Goal: Find specific page/section: Find specific page/section

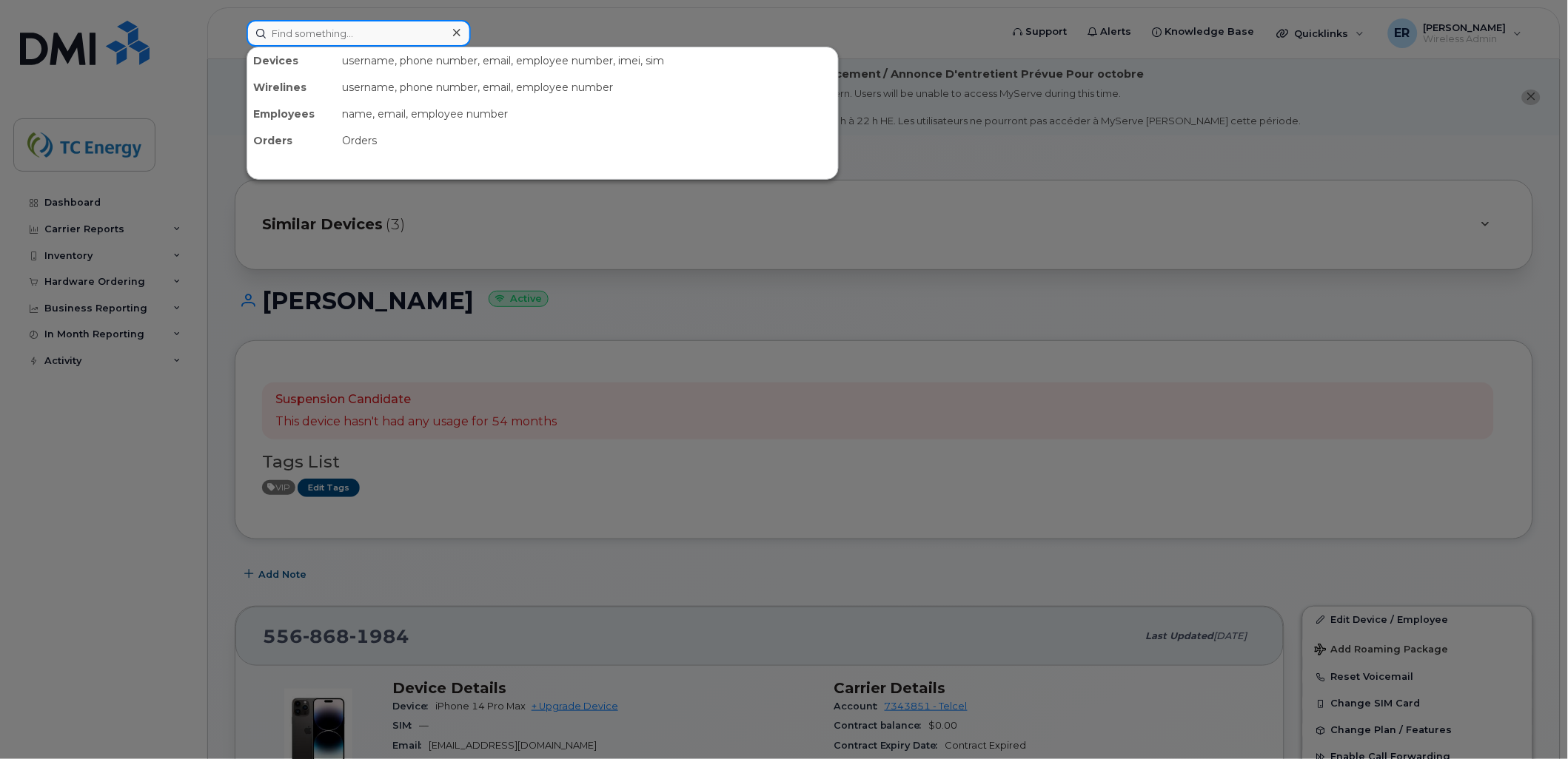
drag, startPoint x: 316, startPoint y: 43, endPoint x: 344, endPoint y: 39, distance: 28.3
click at [316, 43] on input at bounding box center [358, 33] width 225 height 26
paste input "5568681984"
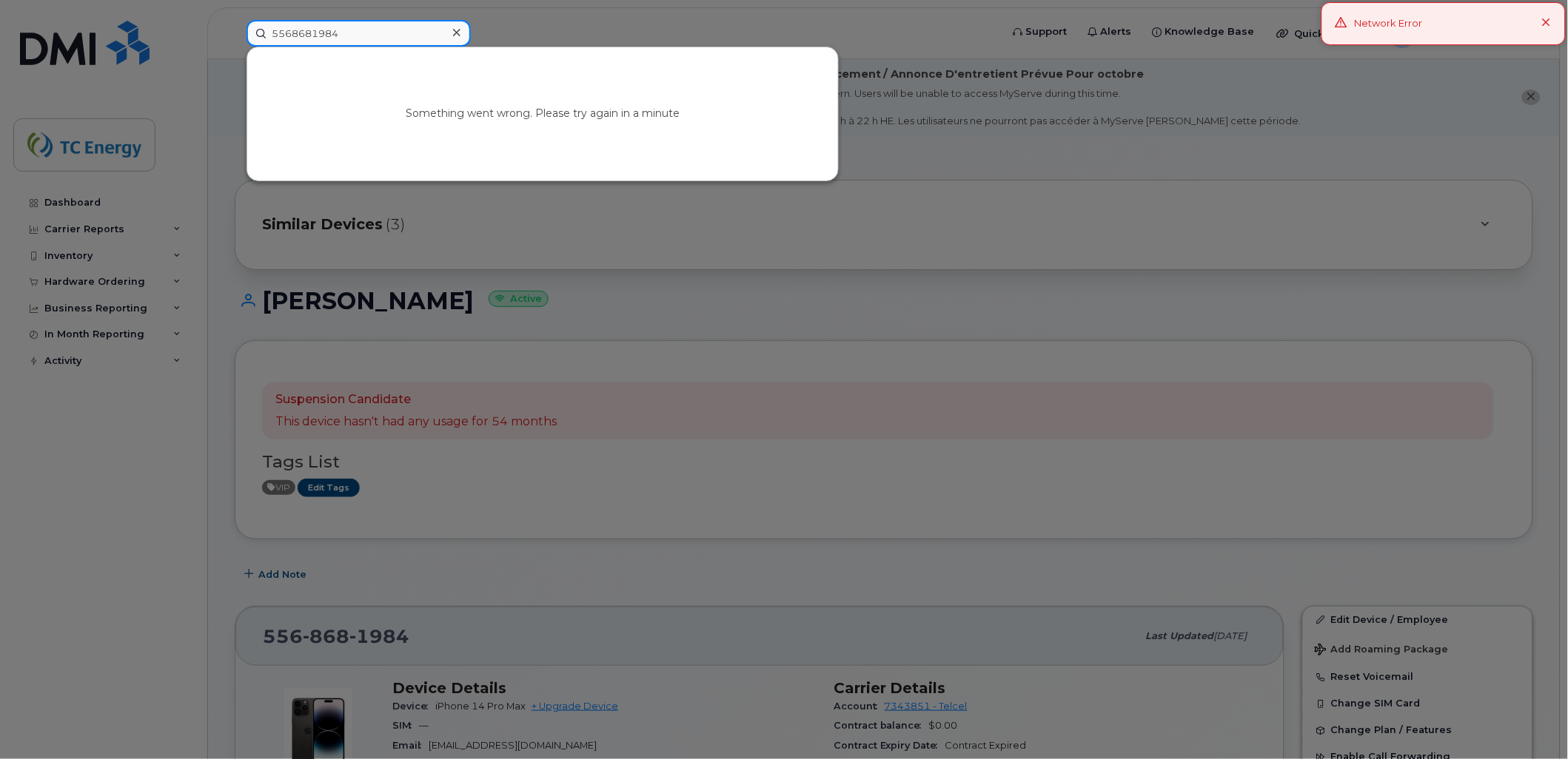
type input "5568681984"
click at [1544, 24] on div "Network Error" at bounding box center [1443, 23] width 244 height 43
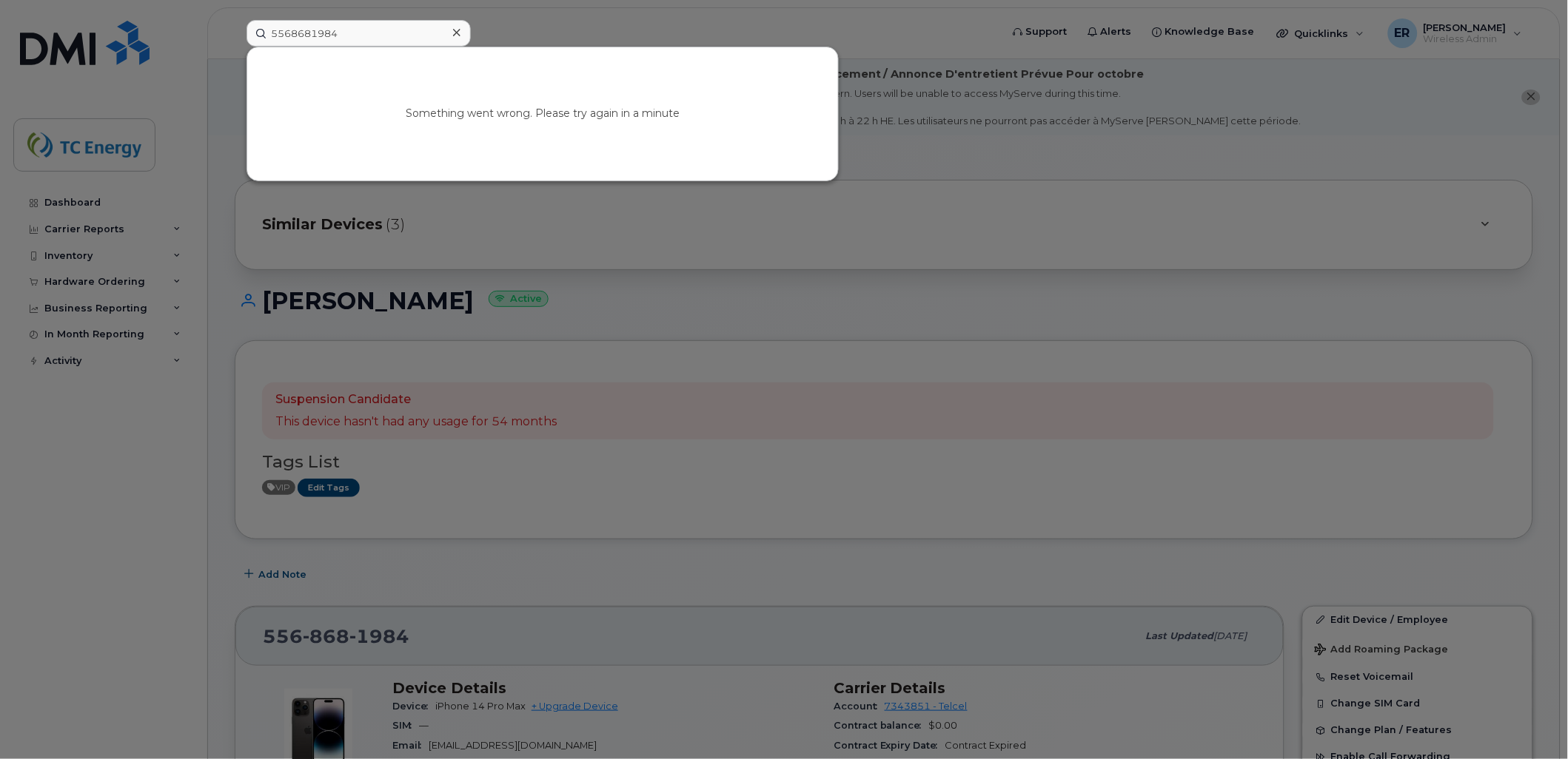
click at [95, 50] on div at bounding box center [784, 380] width 1568 height 759
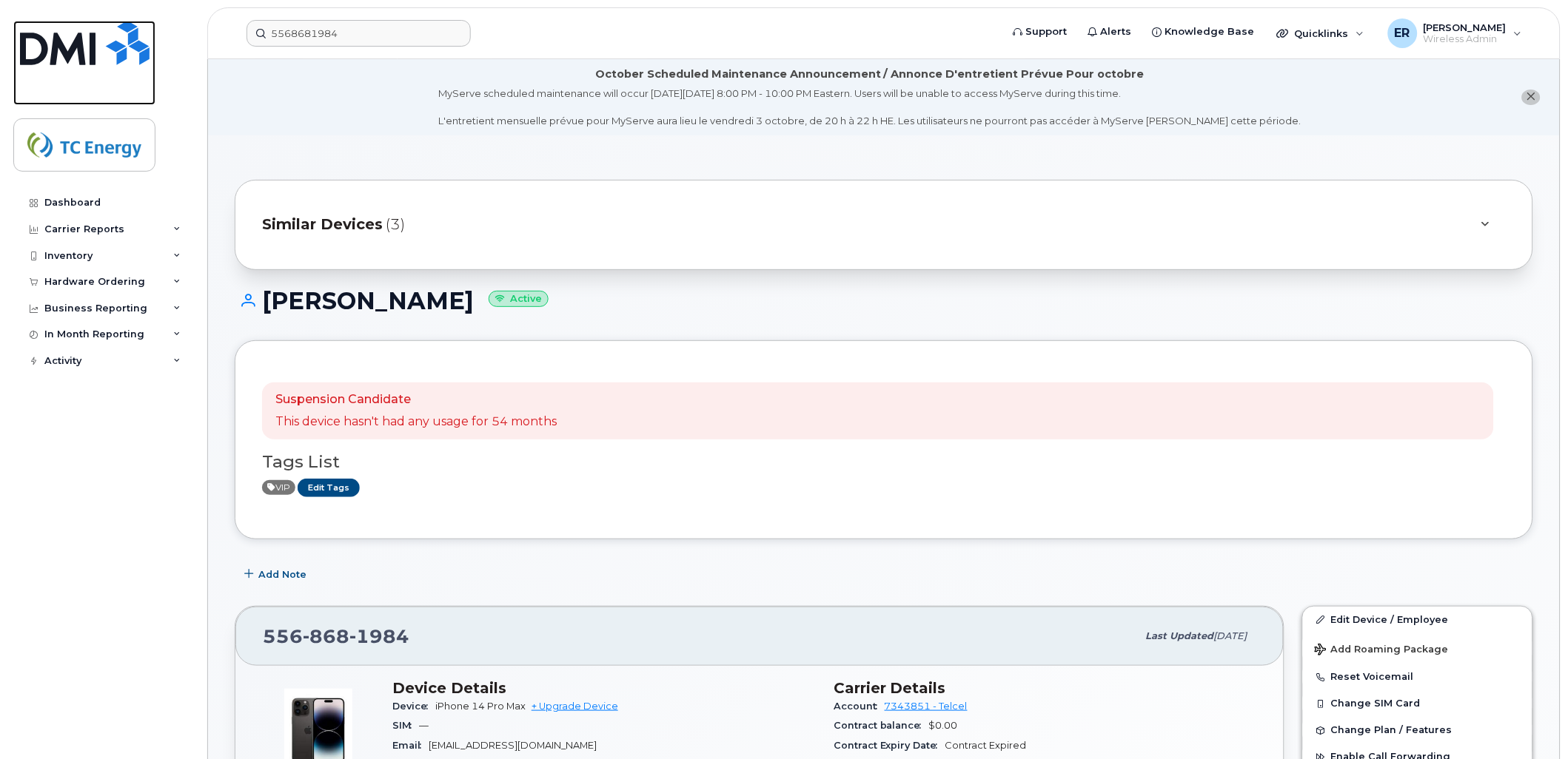
click at [42, 51] on img at bounding box center [85, 42] width 130 height 44
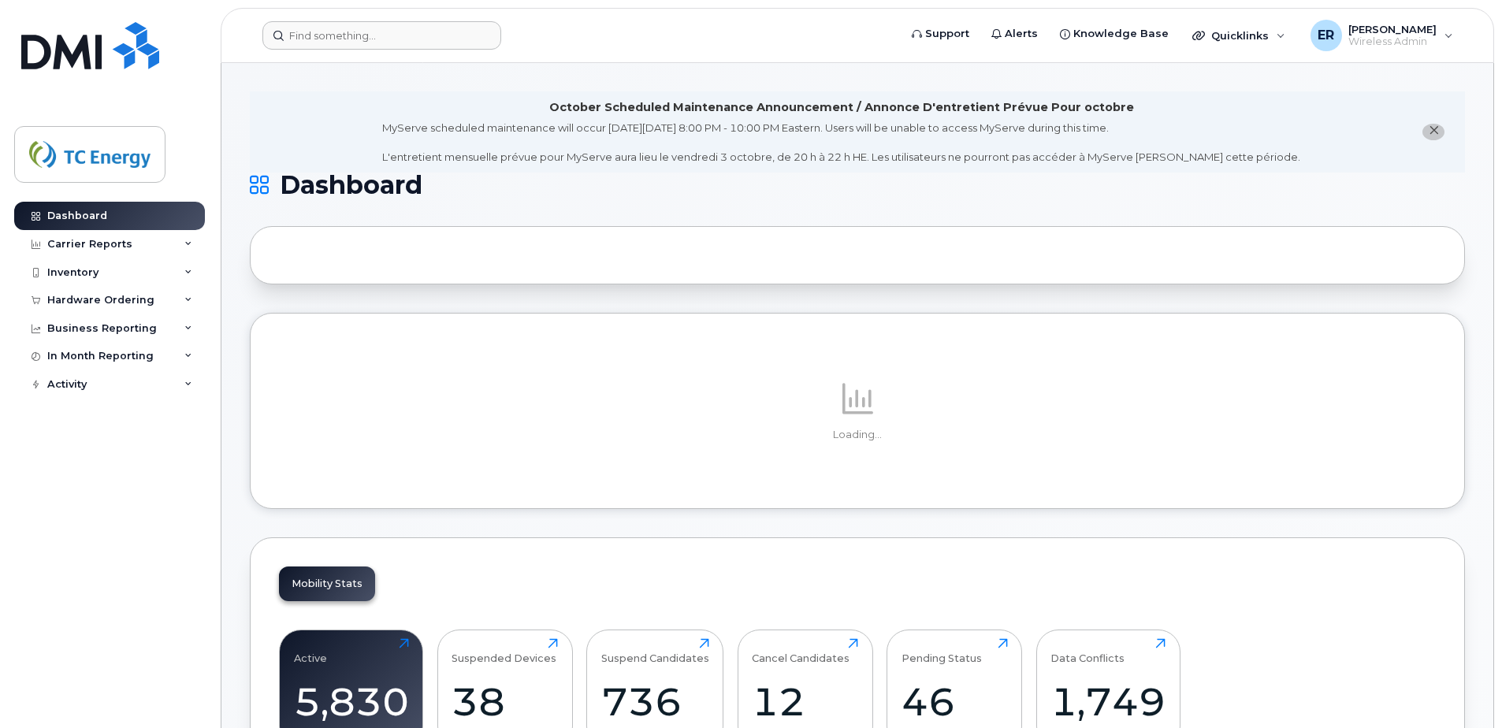
drag, startPoint x: 337, startPoint y: 8, endPoint x: 339, endPoint y: 33, distance: 25.3
click at [337, 16] on div "Support Alerts Knowledge Base Quicklinks Suspend / Cancel Device Change SIM Car…" at bounding box center [857, 35] width 1273 height 55
click at [340, 33] on input at bounding box center [381, 35] width 239 height 28
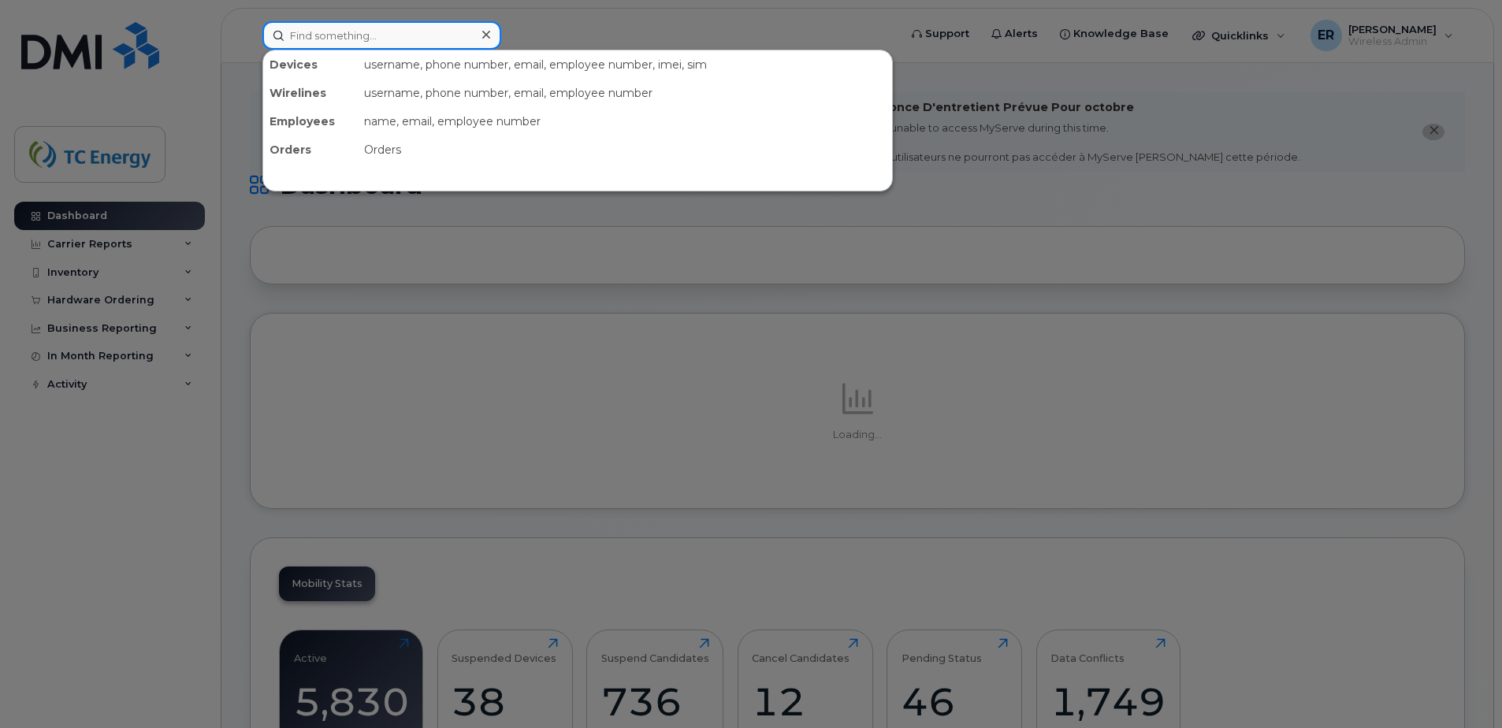
paste input "Er7459RoEr7459Ro"
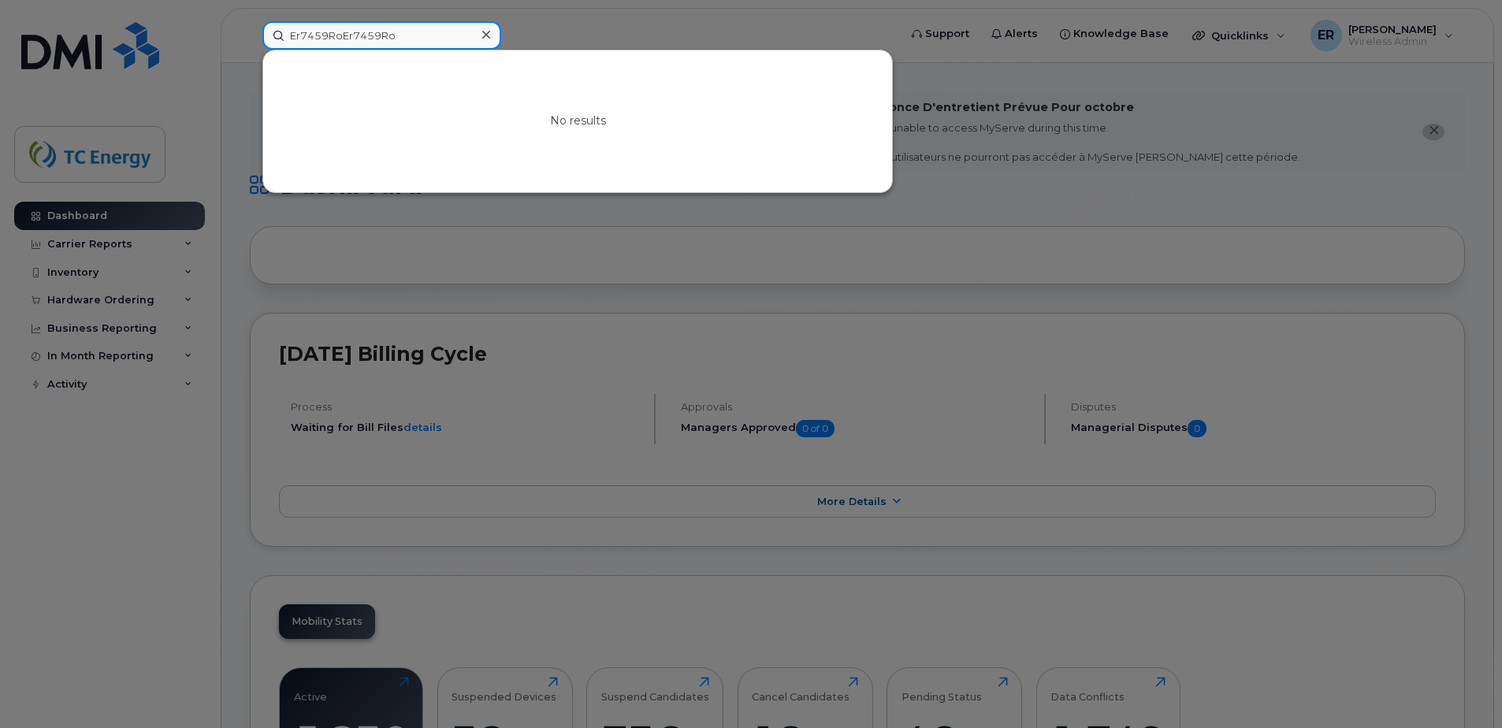
type input "Er7459RoEr7459Ro"
drag, startPoint x: 485, startPoint y: 35, endPoint x: 422, endPoint y: 44, distance: 63.6
click at [475, 35] on div at bounding box center [485, 35] width 23 height 23
click at [422, 44] on input at bounding box center [381, 35] width 239 height 28
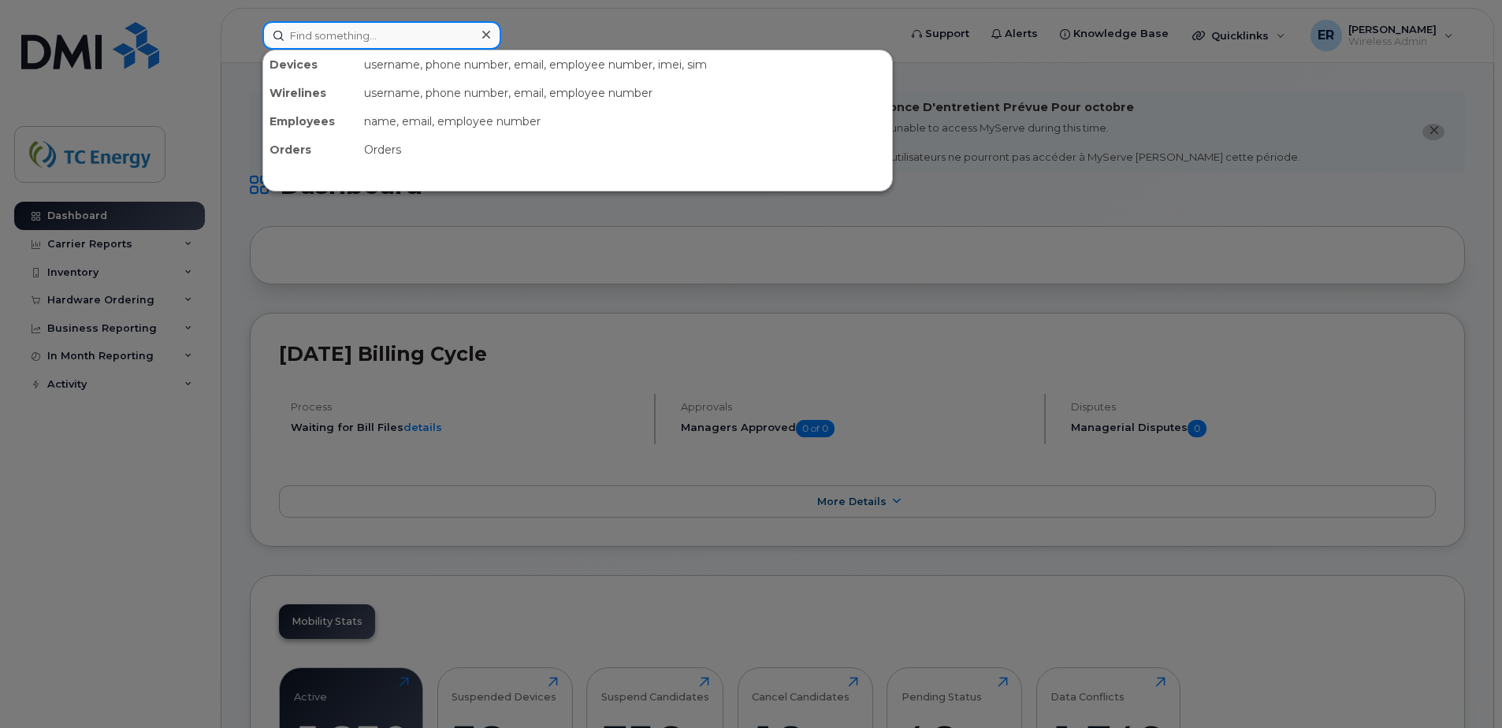
paste input "5568681984"
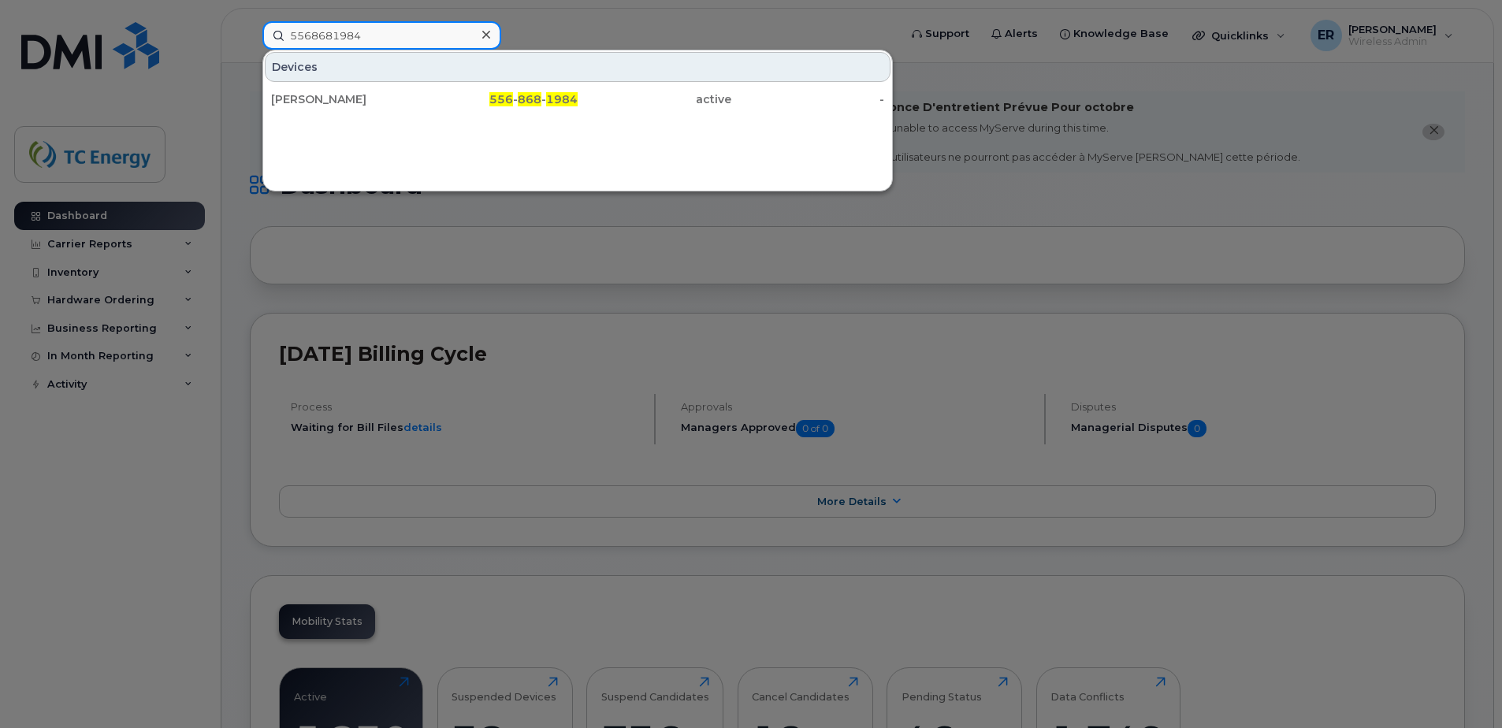
type input "5568681984"
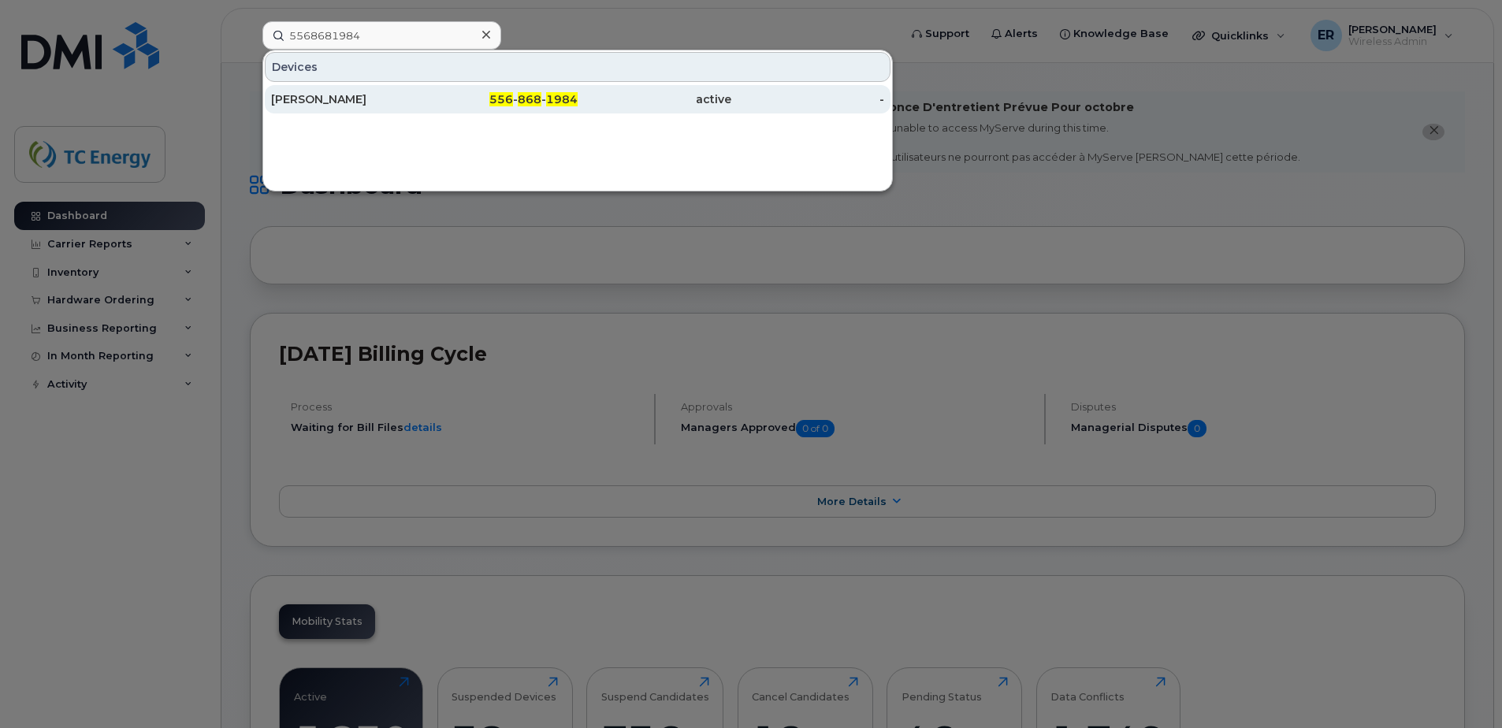
click at [354, 108] on div "[PERSON_NAME]" at bounding box center [348, 99] width 154 height 28
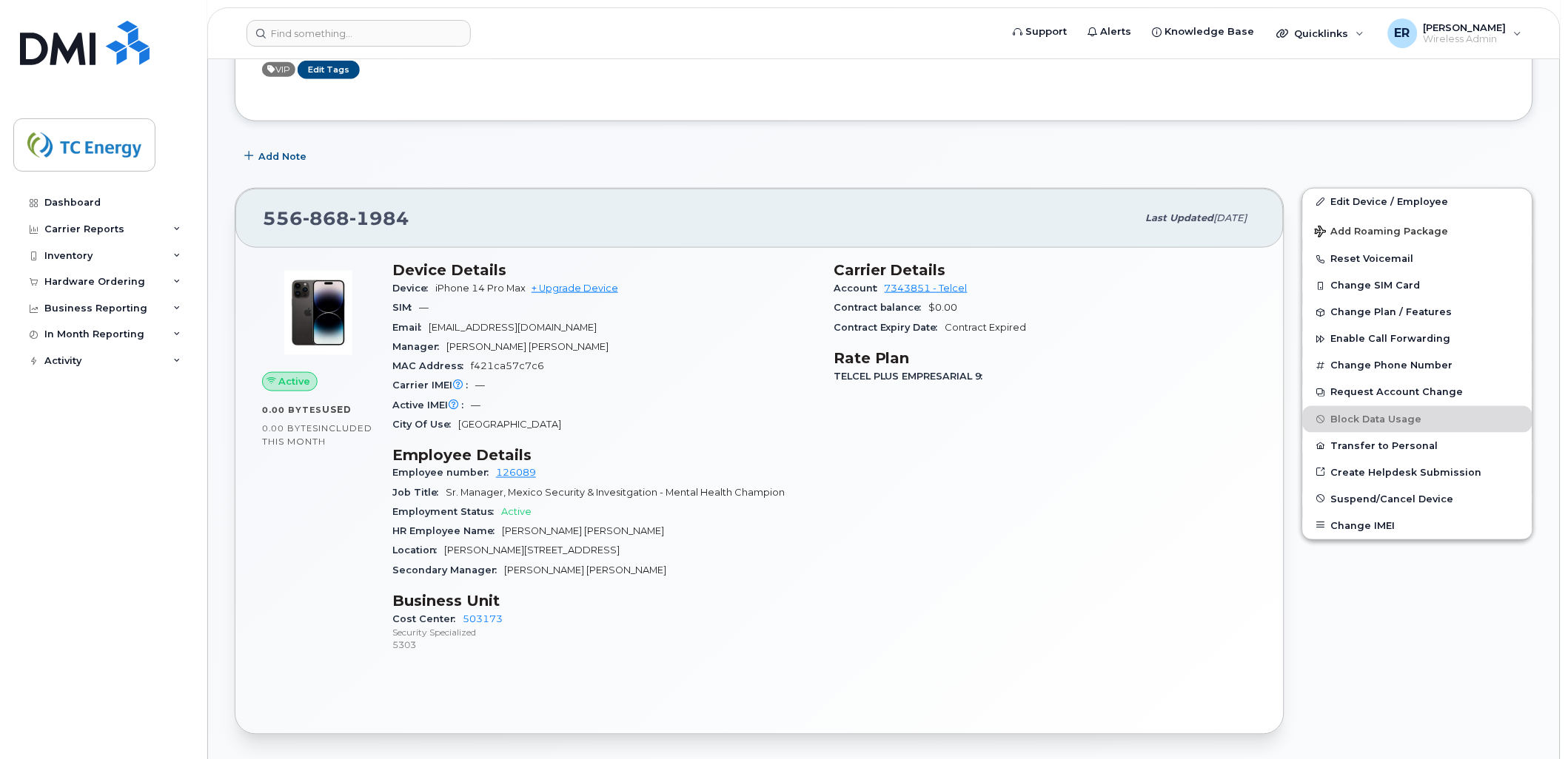
scroll to position [246, 0]
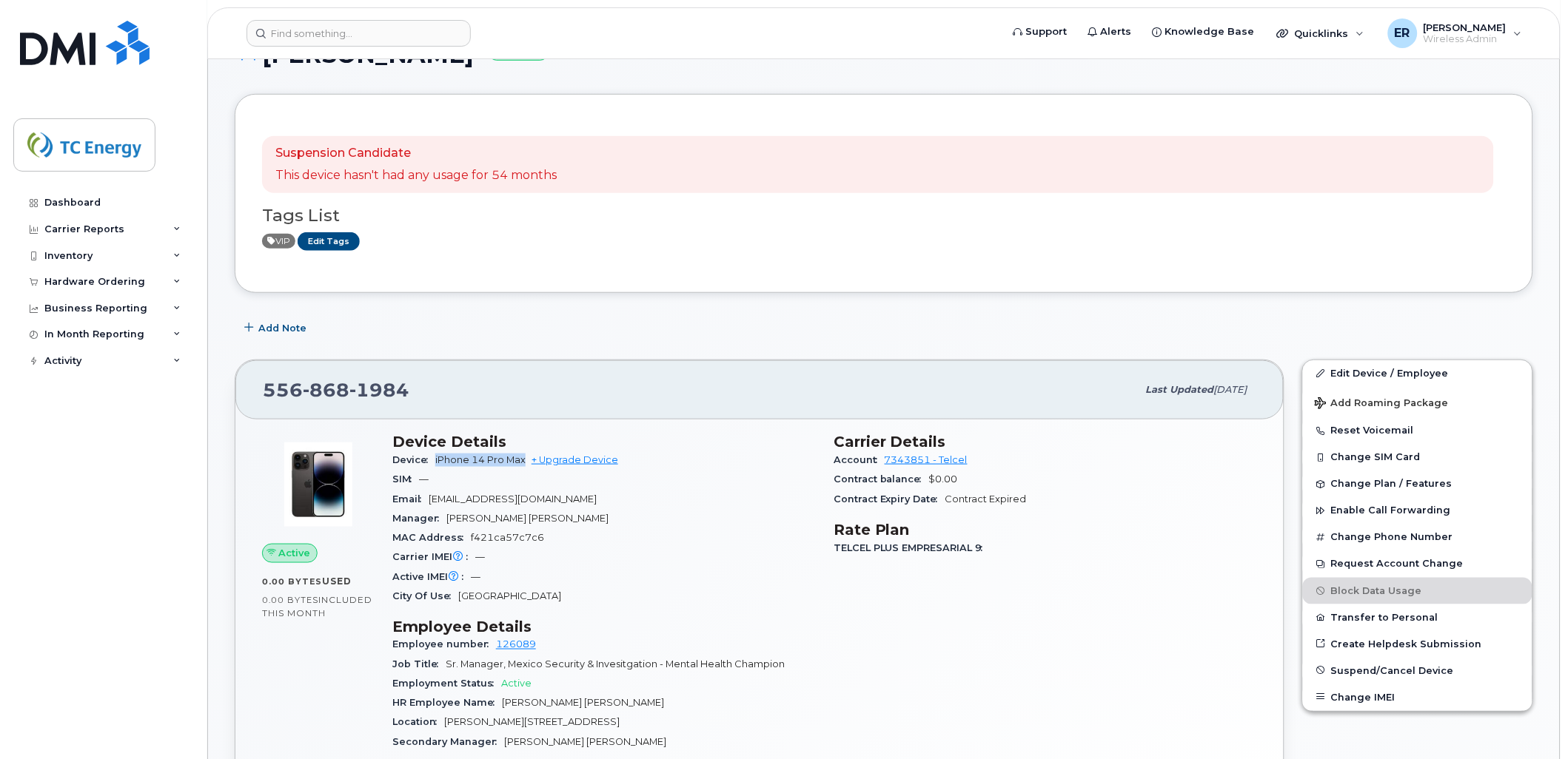
drag, startPoint x: 434, startPoint y: 459, endPoint x: 528, endPoint y: 462, distance: 94.0
click at [528, 462] on div "Device iPhone 14 Pro Max + Upgrade Device" at bounding box center [604, 460] width 424 height 19
copy span "iPhone 14 Pro Max"
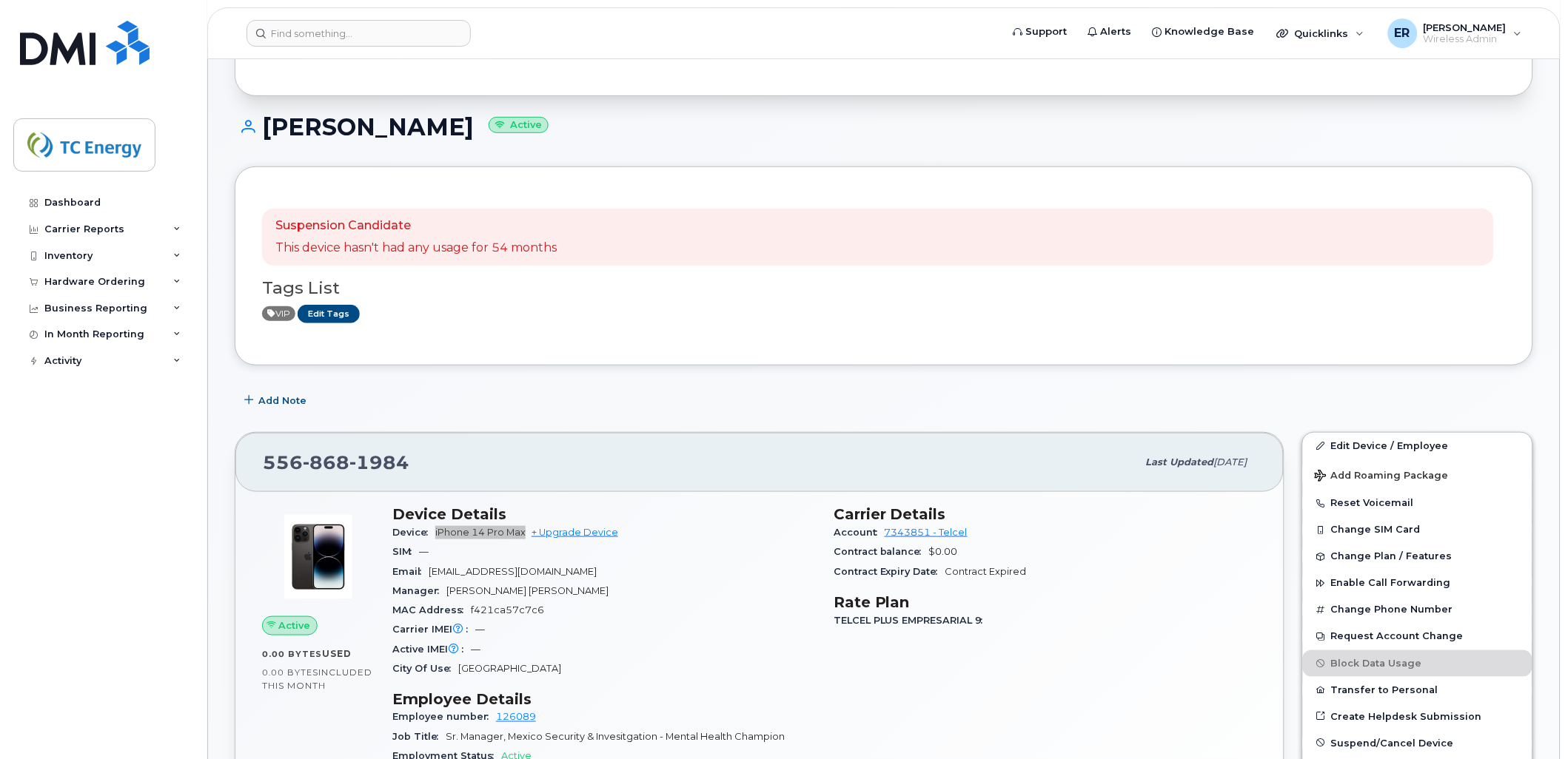
scroll to position [0, 0]
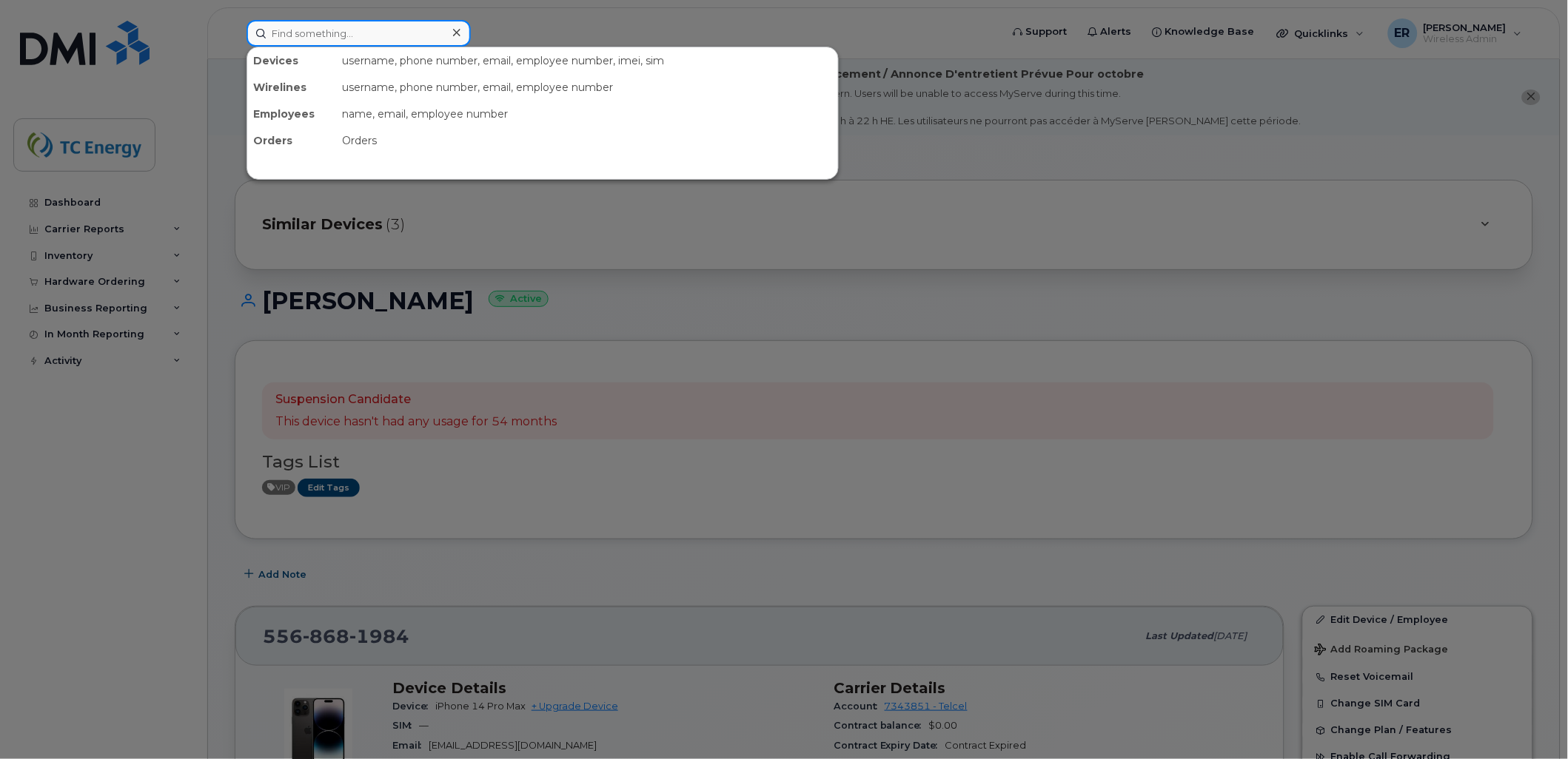
click at [364, 35] on input at bounding box center [358, 33] width 225 height 26
paste input "5519000330"
type input "5519000330"
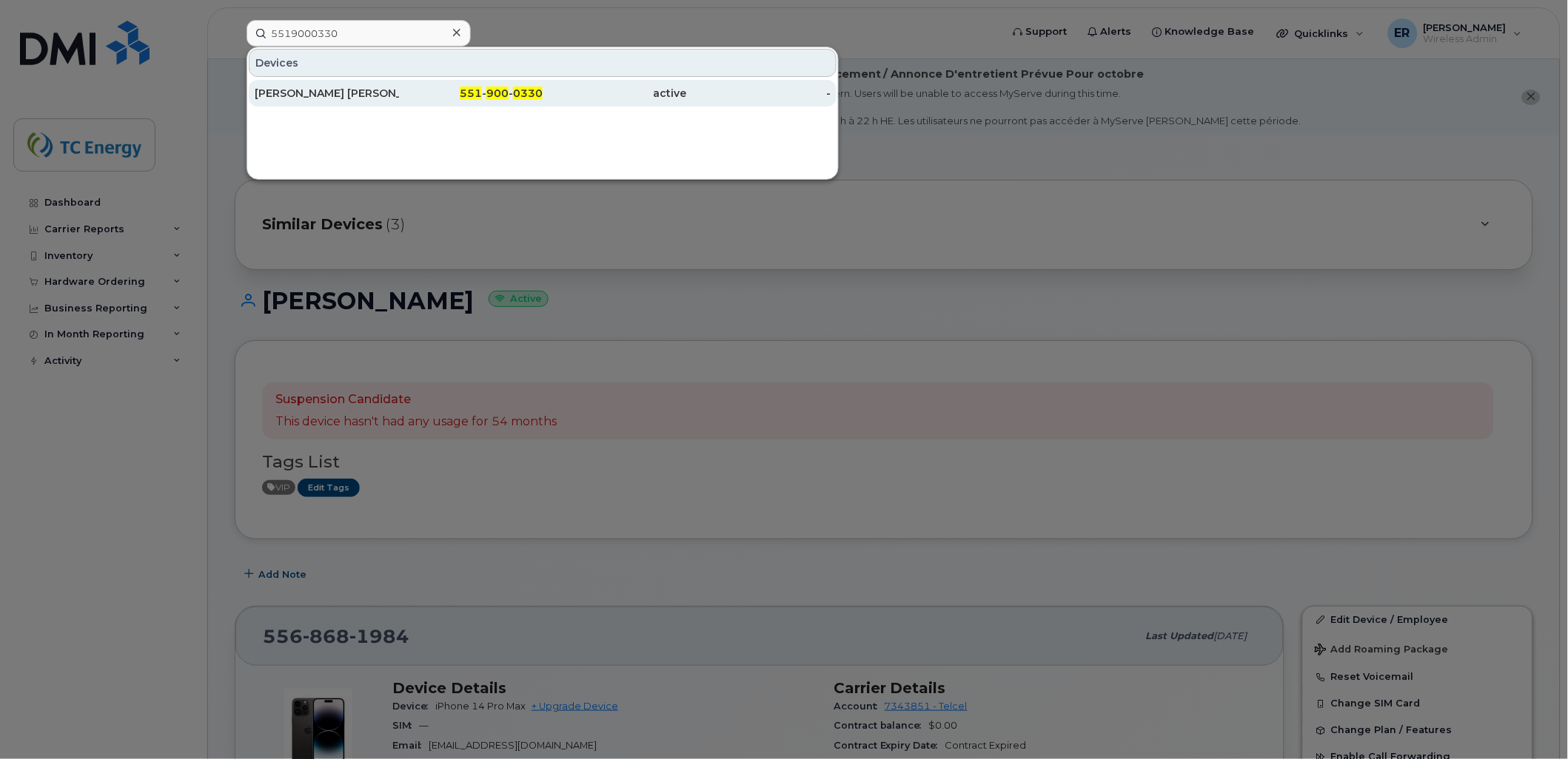
click at [371, 100] on div "[PERSON_NAME] [PERSON_NAME]" at bounding box center [327, 93] width 145 height 15
